Goal: Transaction & Acquisition: Purchase product/service

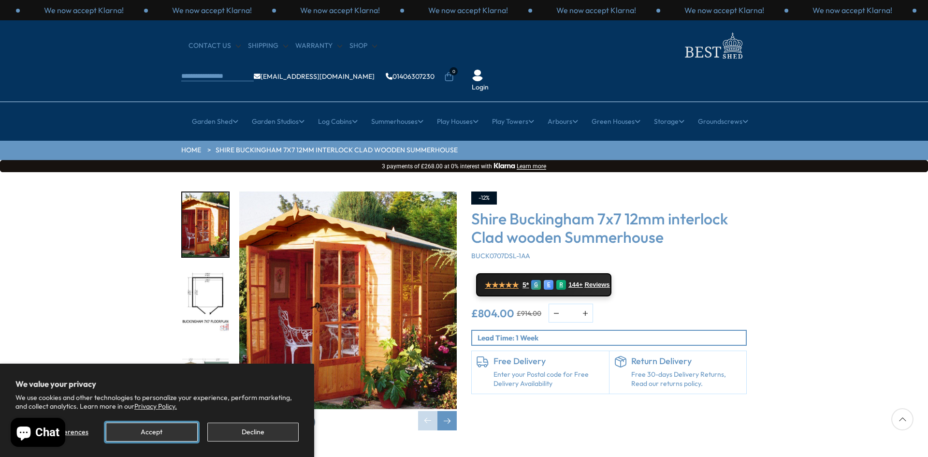
click at [150, 430] on button "Accept" at bounding box center [151, 431] width 91 height 19
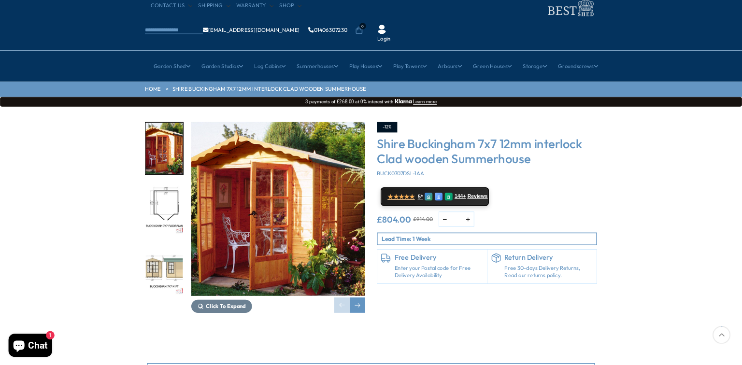
scroll to position [19, 0]
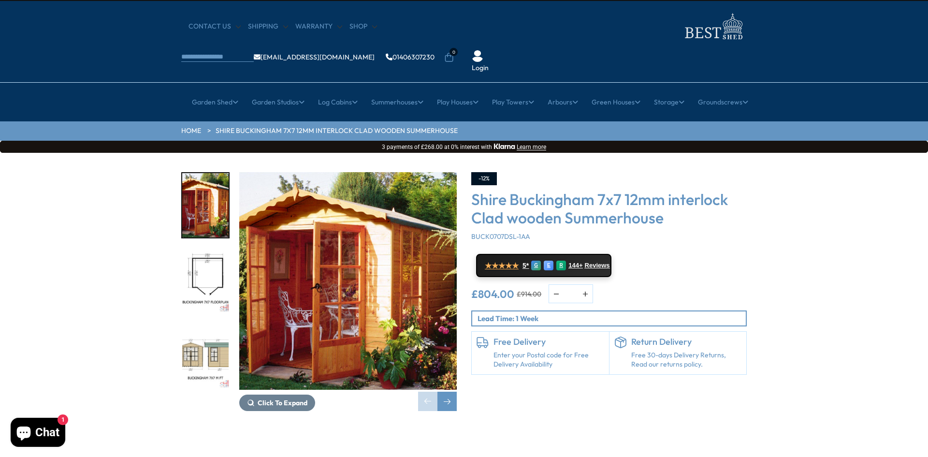
click at [202, 249] on img "2 / 10" at bounding box center [205, 281] width 46 height 64
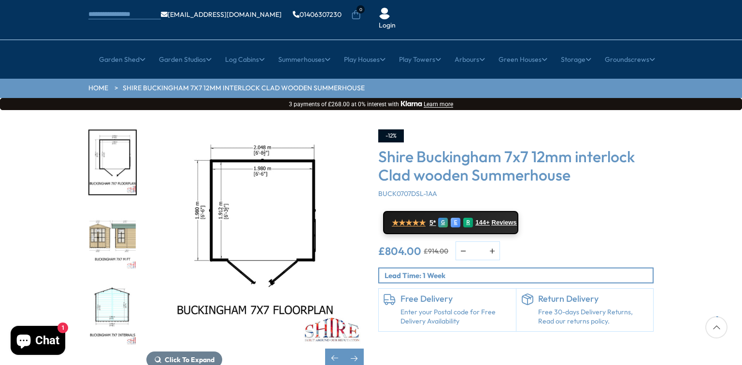
scroll to position [77, 0]
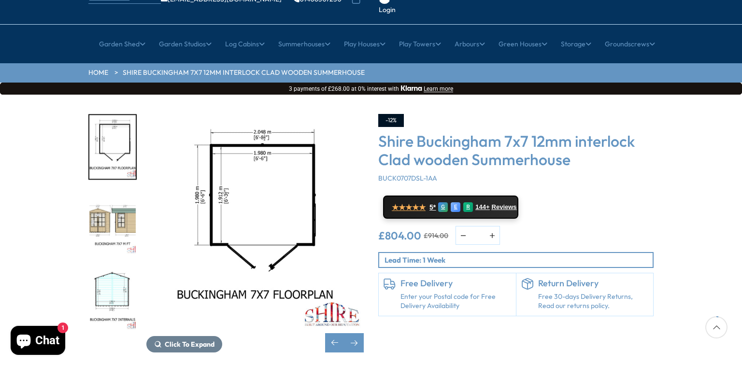
click at [111, 191] on img "3 / 10" at bounding box center [112, 223] width 46 height 64
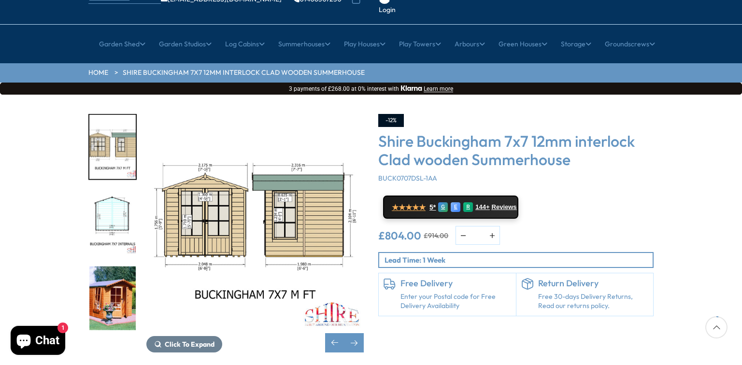
click at [114, 266] on img "5 / 10" at bounding box center [112, 298] width 46 height 64
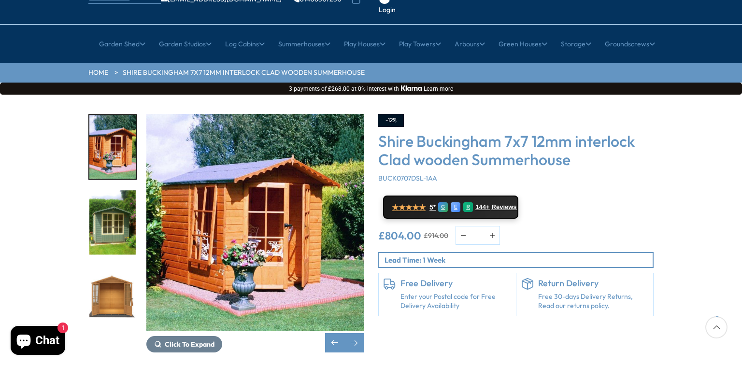
click at [109, 203] on img "6 / 10" at bounding box center [112, 223] width 46 height 64
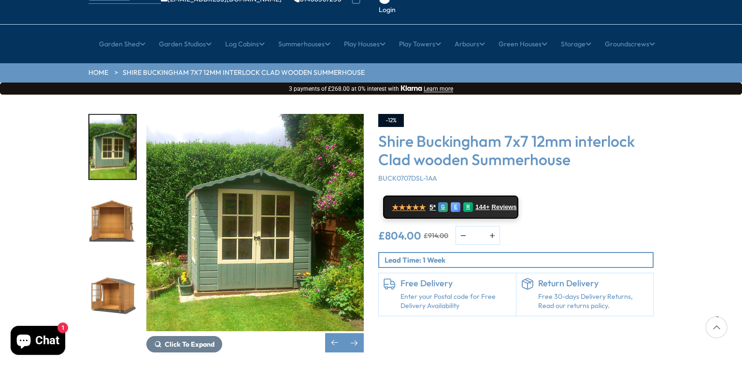
click at [111, 266] on img "8 / 10" at bounding box center [112, 298] width 46 height 64
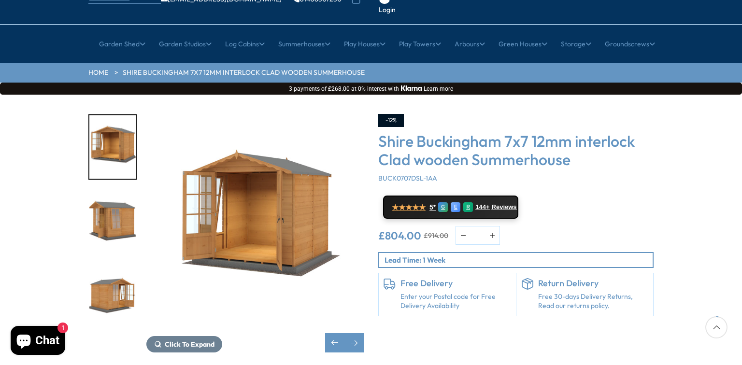
click at [111, 266] on img "10 / 10" at bounding box center [112, 298] width 46 height 64
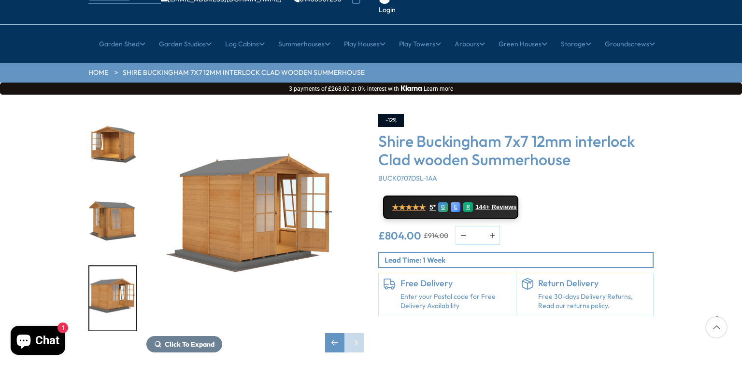
click at [111, 266] on img "10 / 10" at bounding box center [112, 298] width 46 height 64
click at [187, 340] on span "Click To Expand" at bounding box center [190, 344] width 50 height 9
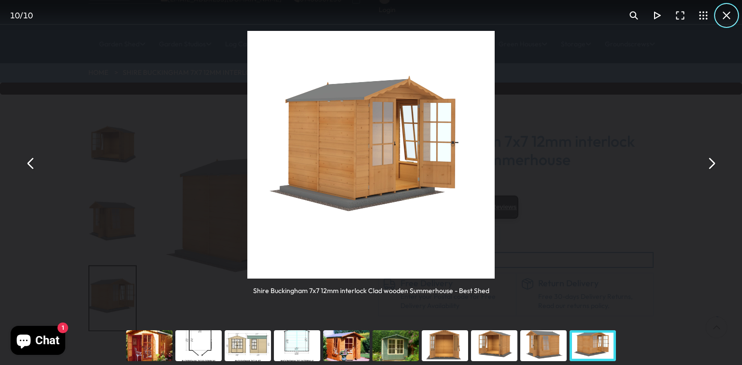
click at [725, 13] on button "You can close this modal content with the ESC key" at bounding box center [726, 15] width 23 height 23
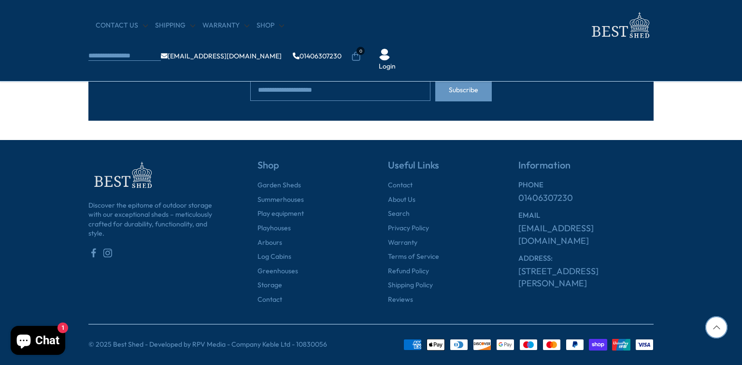
scroll to position [2953, 0]
